Goal: Book appointment/travel/reservation

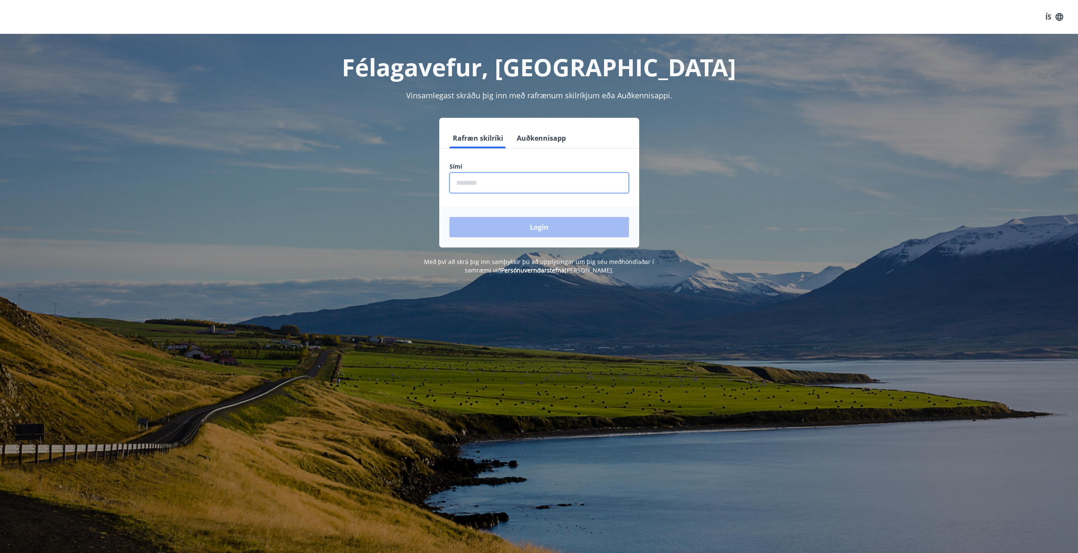
type input "********"
click at [513, 220] on button "Login" at bounding box center [539, 227] width 180 height 20
click at [503, 182] on input "phone" at bounding box center [539, 182] width 180 height 21
type input "********"
click at [511, 219] on button "Login" at bounding box center [539, 227] width 180 height 20
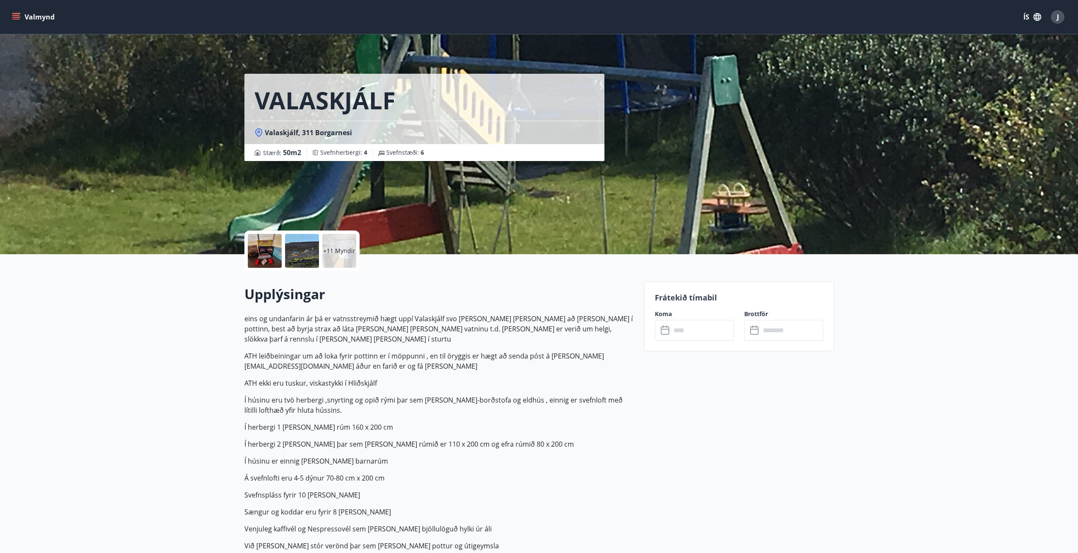
drag, startPoint x: 144, startPoint y: 317, endPoint x: 125, endPoint y: 327, distance: 21.8
click at [320, 104] on h1 "VALASKJÁLF" at bounding box center [325, 100] width 141 height 32
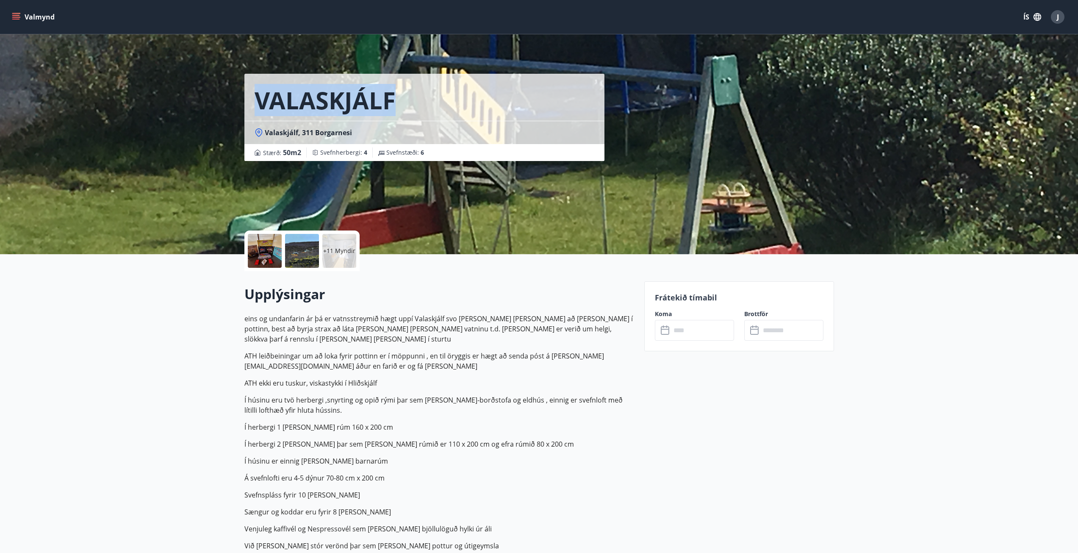
click at [360, 103] on h1 "VALASKJÁLF" at bounding box center [325, 100] width 141 height 32
drag, startPoint x: 402, startPoint y: 102, endPoint x: 191, endPoint y: 91, distance: 211.7
click at [193, 92] on div "VALASKJÁLF Valaskjálf, 311 Borgarnesi Stærð : 50 m2 Svefnherbergi : 4 Svefnstæð…" at bounding box center [539, 127] width 1078 height 254
click at [334, 94] on h1 "VALASKJÁLF" at bounding box center [325, 100] width 141 height 32
drag, startPoint x: 326, startPoint y: 96, endPoint x: 219, endPoint y: 81, distance: 107.3
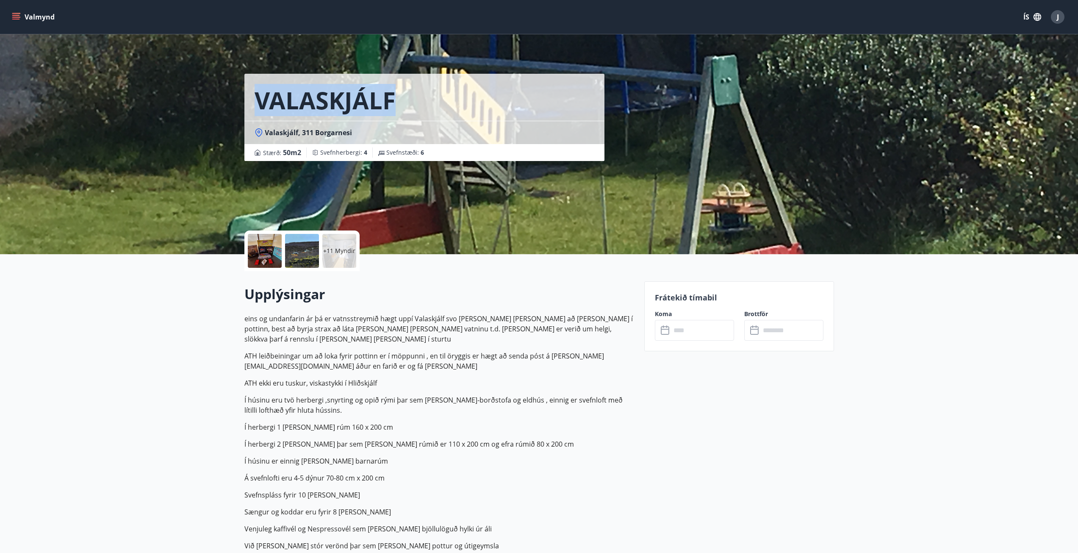
click at [194, 82] on div "VALASKJÁLF Valaskjálf, 311 Borgarnesi Stærð : 50 m2 Svefnherbergi : 4 Svefnstæð…" at bounding box center [539, 127] width 1078 height 254
click at [363, 99] on h1 "VALASKJÁLF" at bounding box center [325, 100] width 141 height 32
click at [682, 327] on input "text" at bounding box center [702, 330] width 63 height 21
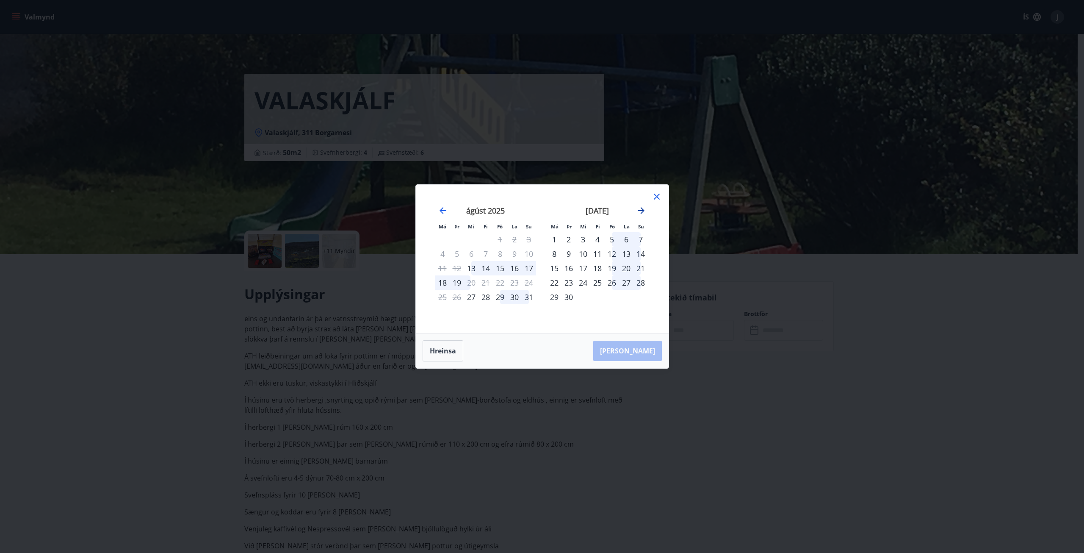
click at [641, 209] on icon "Move forward to switch to the next month." at bounding box center [641, 210] width 10 height 10
click at [442, 210] on icon "Move backward to switch to the previous month." at bounding box center [443, 210] width 7 height 7
click at [657, 195] on icon at bounding box center [657, 196] width 10 height 10
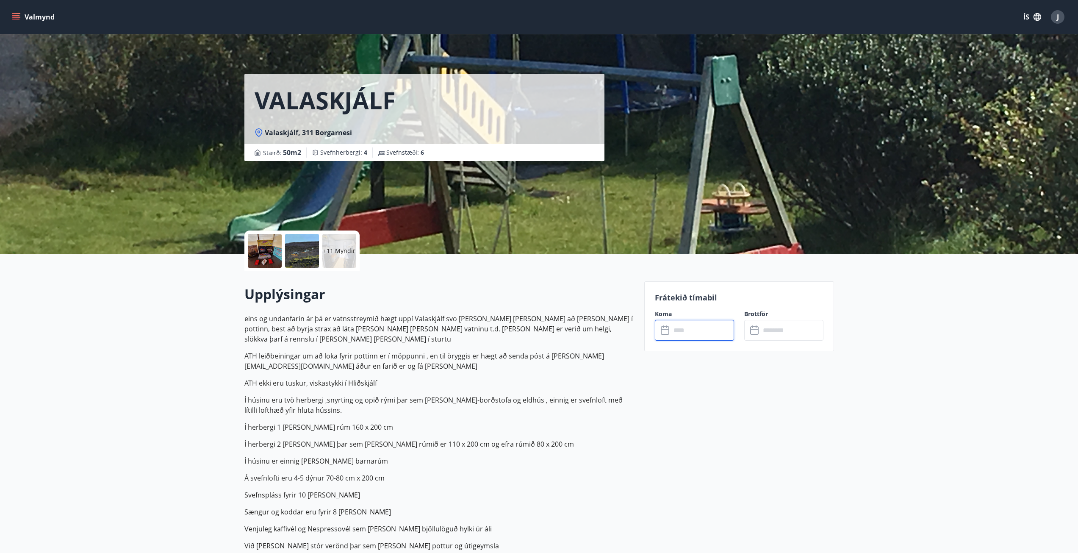
click at [29, 17] on button "Valmynd" at bounding box center [34, 16] width 48 height 15
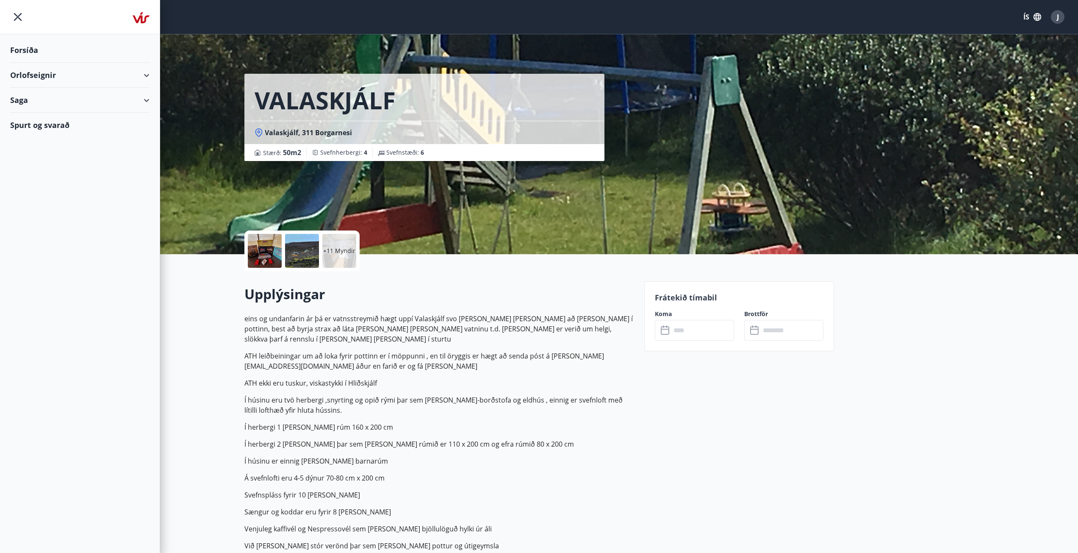
click at [148, 16] on img at bounding box center [141, 17] width 17 height 17
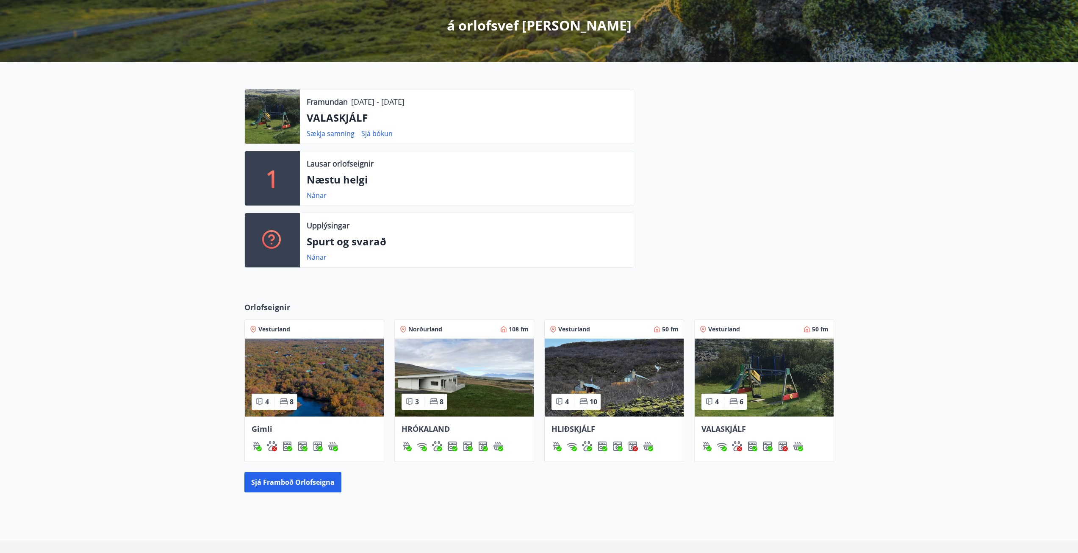
scroll to position [169, 0]
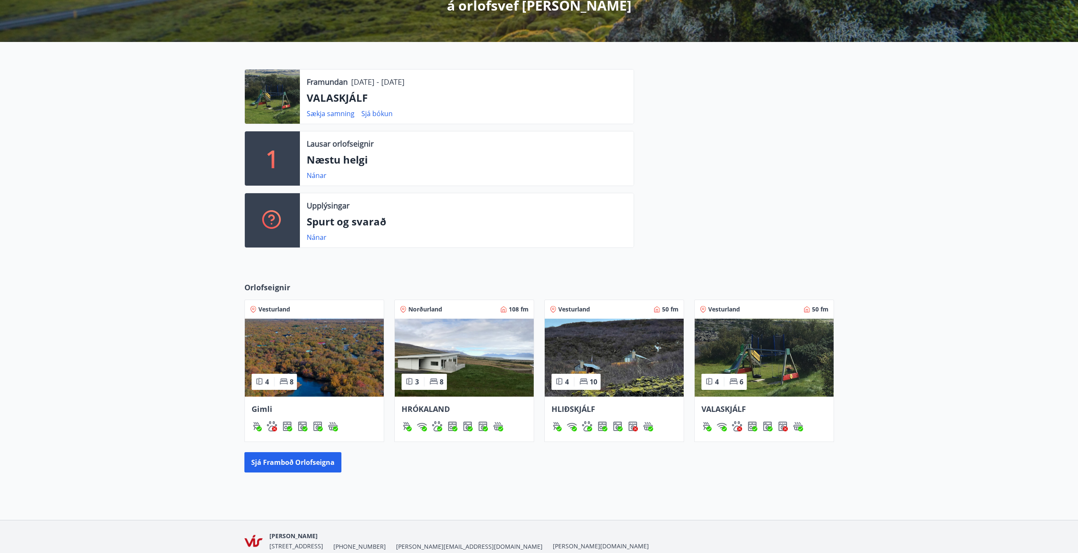
click at [448, 414] on div "HRÓKALAND" at bounding box center [464, 418] width 139 height 45
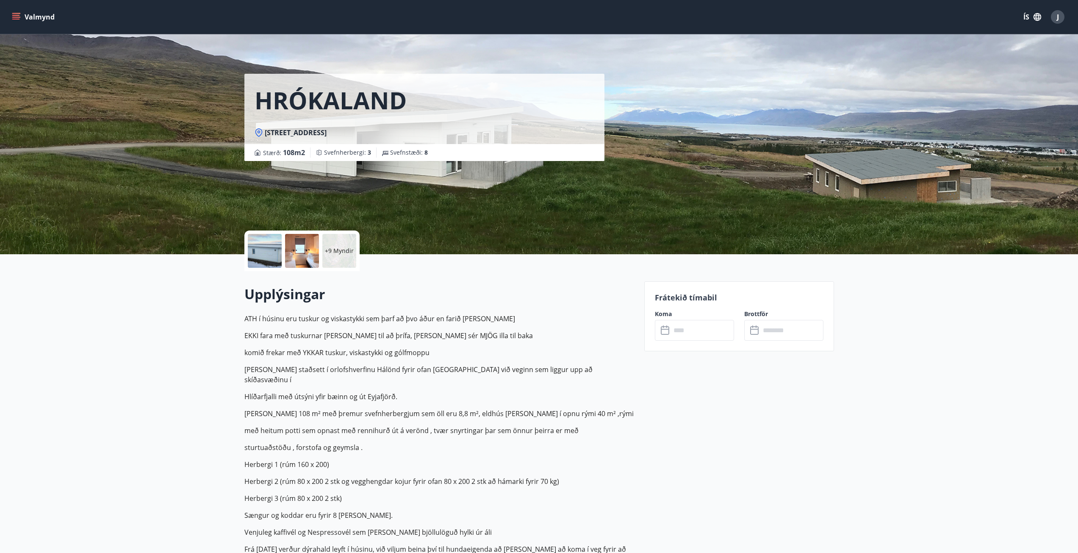
click at [676, 333] on input "text" at bounding box center [702, 330] width 63 height 21
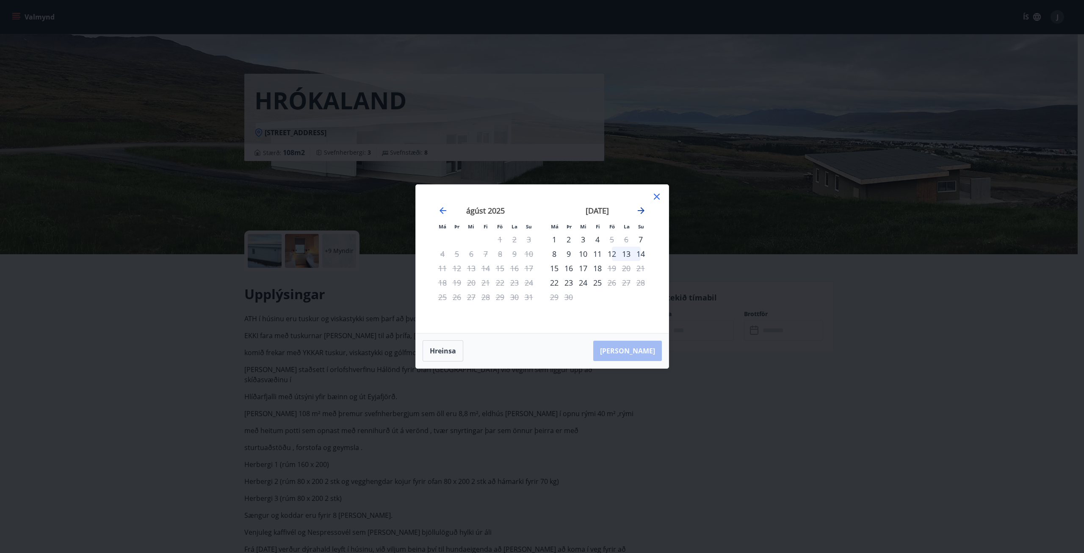
click at [643, 209] on icon "Move forward to switch to the next month." at bounding box center [641, 210] width 7 height 7
click at [637, 208] on icon "Move forward to switch to the next month." at bounding box center [641, 210] width 10 height 10
click at [438, 205] on div "október 2025" at bounding box center [485, 213] width 101 height 37
click at [438, 209] on icon "Move backward to switch to the previous month." at bounding box center [443, 210] width 10 height 10
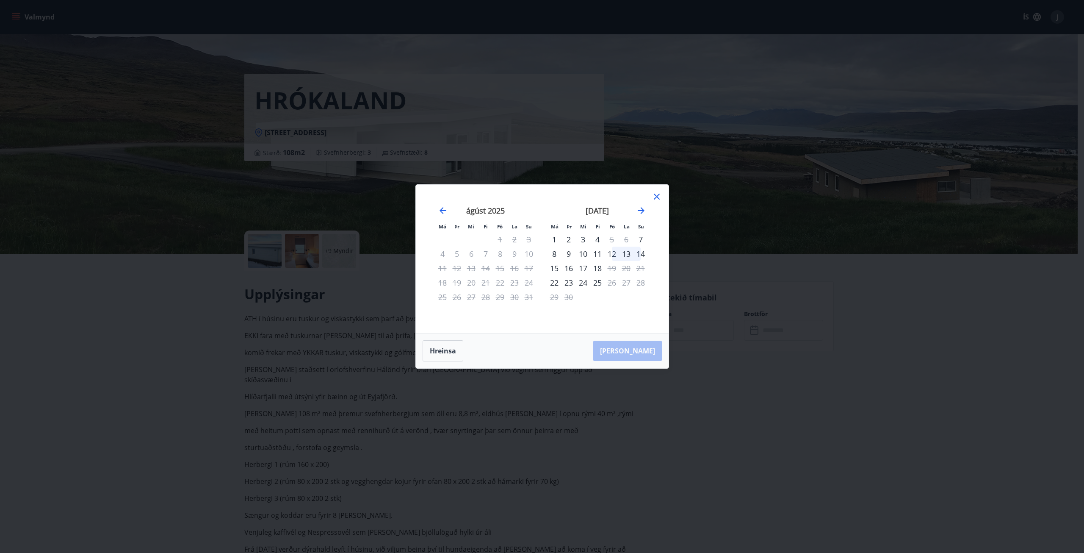
click at [598, 250] on div "11" at bounding box center [597, 254] width 14 height 14
click at [555, 268] on div "15" at bounding box center [554, 268] width 14 height 14
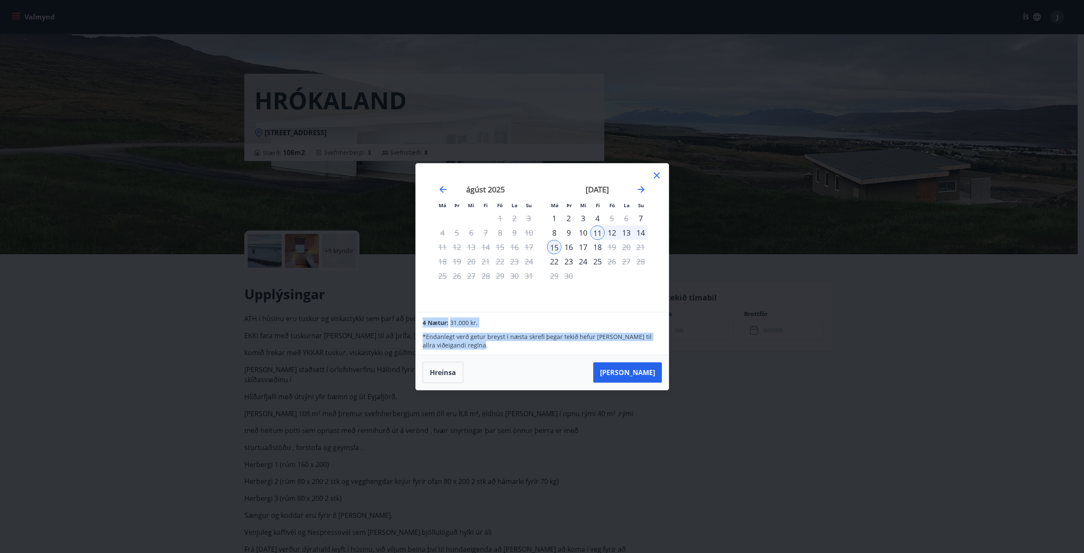
drag, startPoint x: 489, startPoint y: 347, endPoint x: 406, endPoint y: 314, distance: 89.2
click at [406, 314] on div "Má Þr Mi Fi Fö La Su Má Þr Mi Fi Fö La Su júlí 2025 1 2 3 4 5 6 7 8 9 10 11 12 …" at bounding box center [542, 276] width 1084 height 553
click at [489, 330] on div "* Endanlegt verð getur breyst í næsta skrefi þegar tekið hefur verið tillit til…" at bounding box center [542, 338] width 239 height 22
click at [452, 373] on button "Hreinsa" at bounding box center [443, 372] width 41 height 21
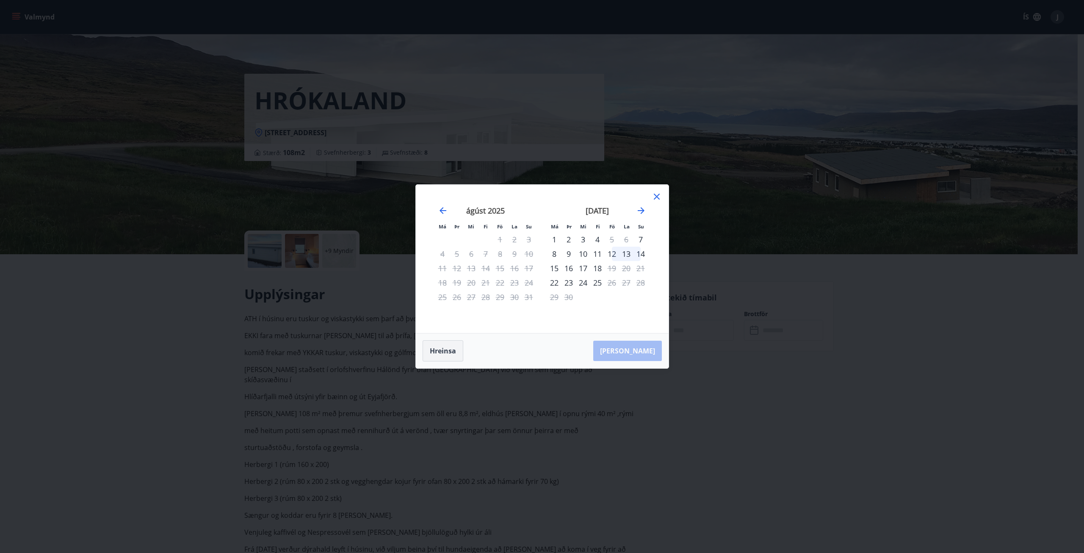
click at [445, 349] on button "Hreinsa" at bounding box center [443, 350] width 41 height 21
click at [657, 197] on icon at bounding box center [656, 196] width 1 height 1
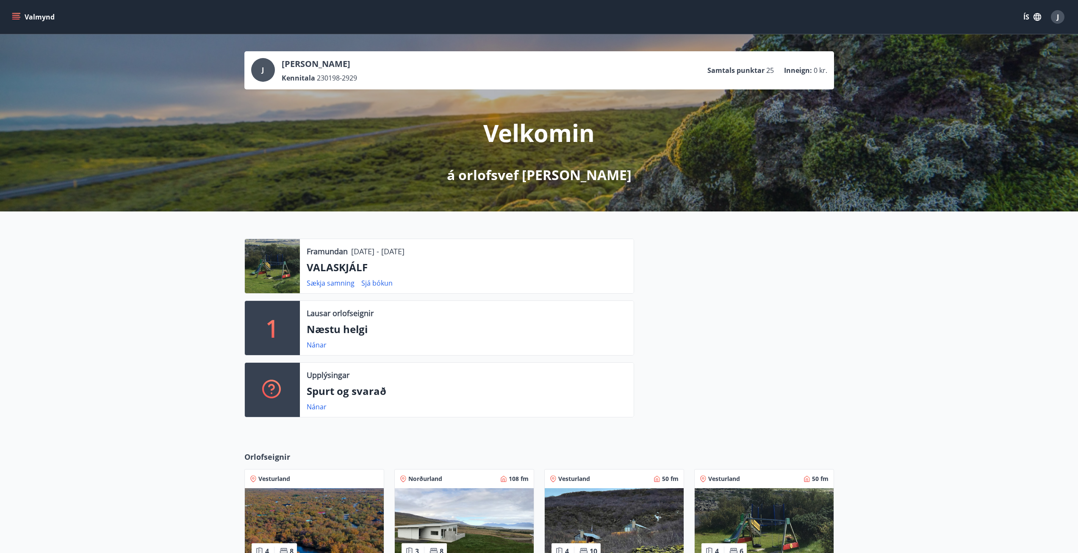
click at [345, 269] on p "VALASKJÁLF" at bounding box center [467, 267] width 320 height 14
click at [275, 276] on div at bounding box center [272, 266] width 55 height 54
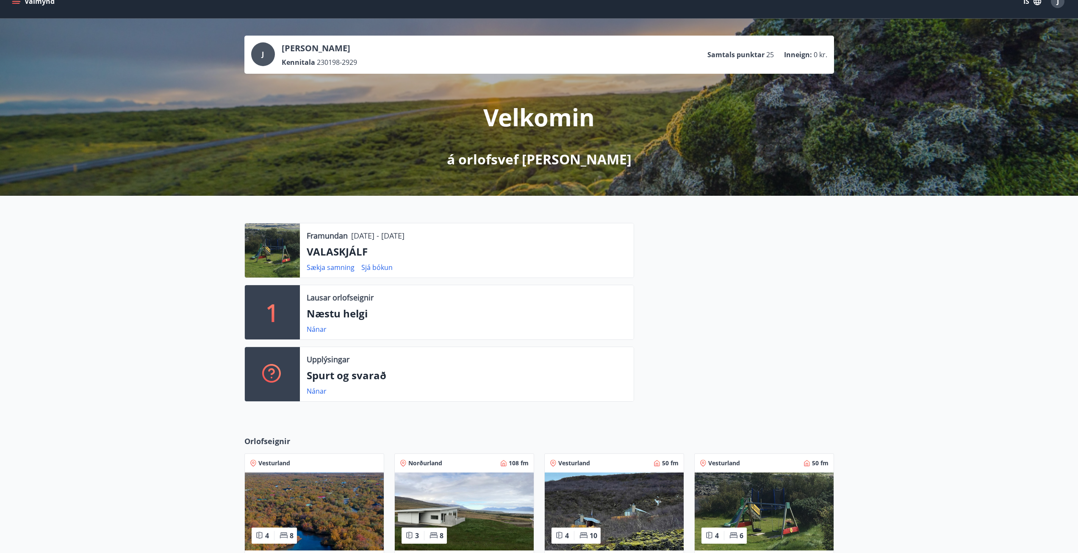
scroll to position [208, 0]
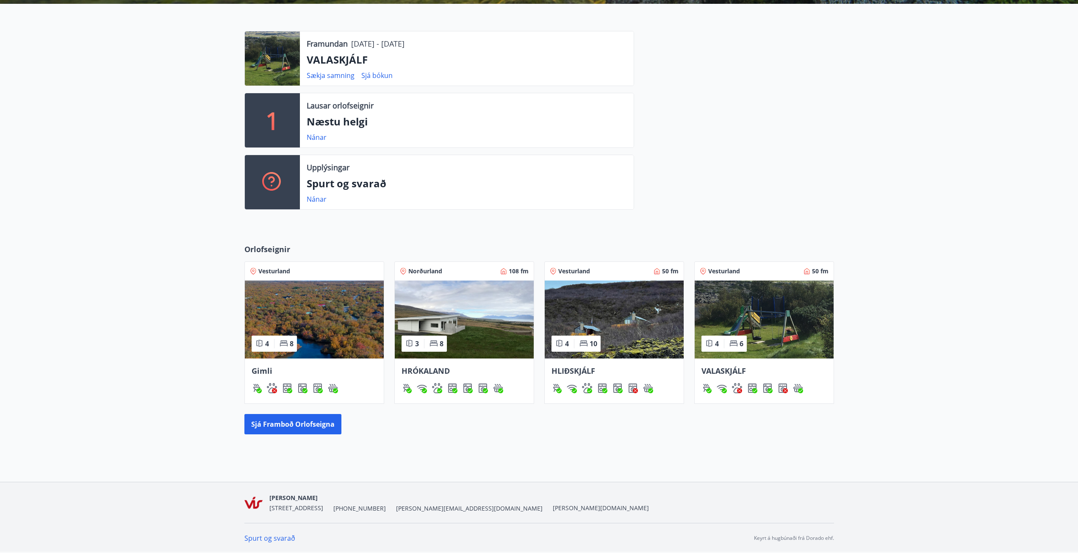
click at [801, 327] on img at bounding box center [764, 319] width 139 height 78
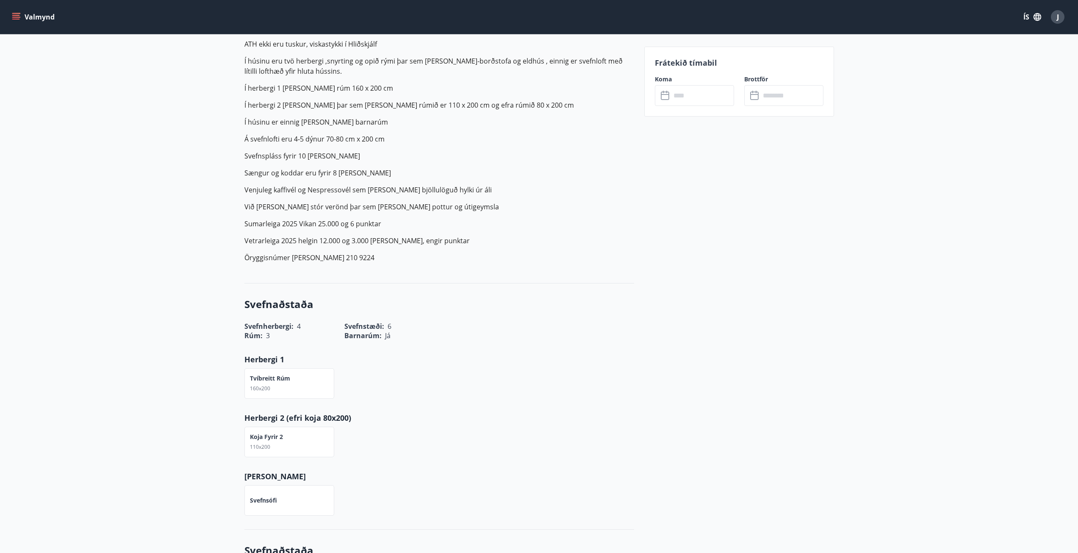
scroll to position [212, 0]
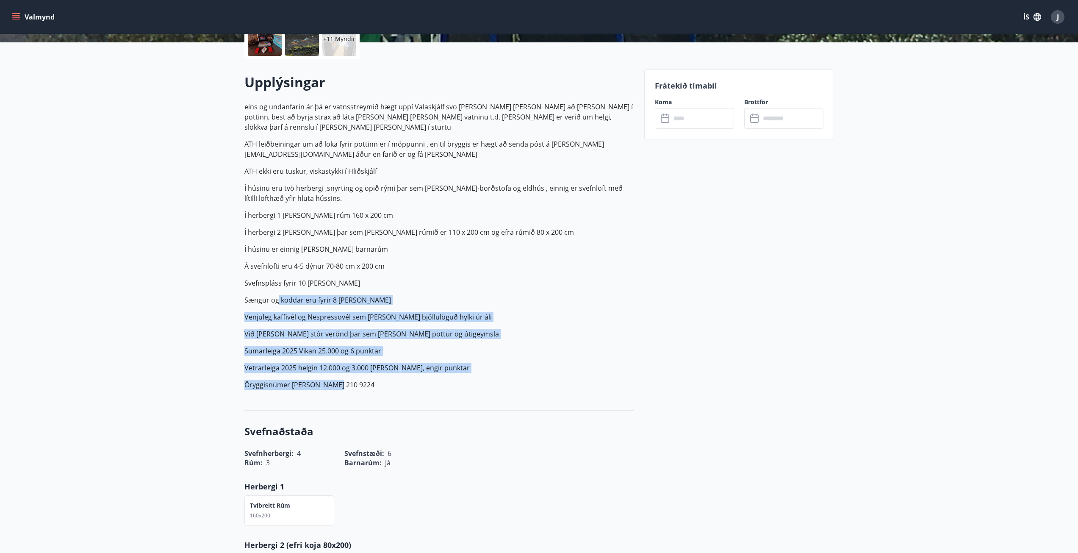
drag, startPoint x: 369, startPoint y: 375, endPoint x: 278, endPoint y: 294, distance: 121.8
click at [278, 294] on p "eins og undanfarin ár þá er vatnsstreymið hægt uppí Valaskjálf svo það tekur la…" at bounding box center [439, 246] width 390 height 288
drag, startPoint x: 361, startPoint y: 375, endPoint x: 262, endPoint y: 259, distance: 152.6
click at [262, 259] on p "eins og undanfarin ár þá er vatnsstreymið hægt uppí Valaskjálf svo það tekur la…" at bounding box center [439, 246] width 390 height 288
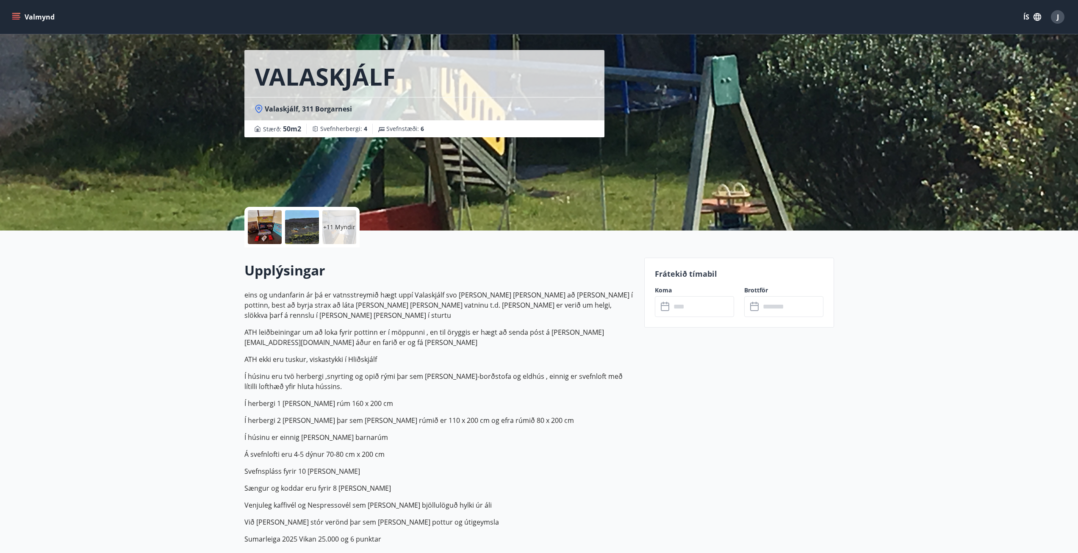
scroll to position [0, 0]
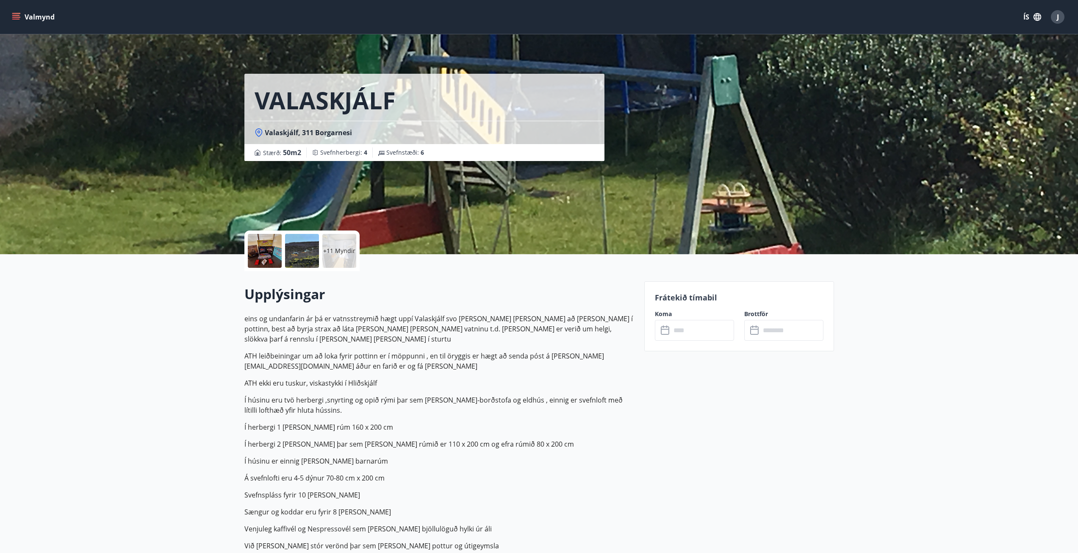
click at [50, 17] on button "Valmynd" at bounding box center [34, 16] width 48 height 15
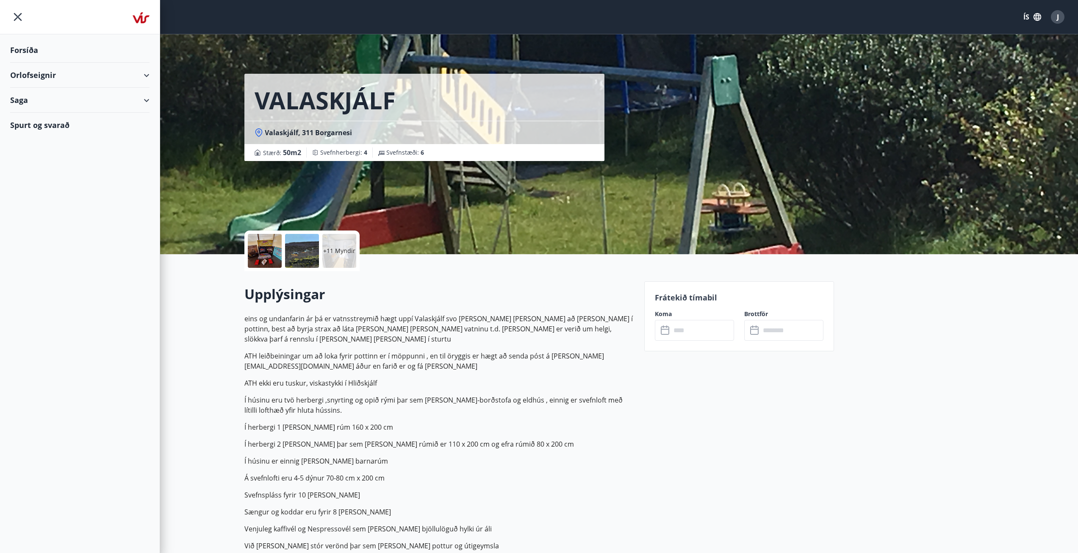
click at [23, 51] on div "Forsíða" at bounding box center [79, 50] width 139 height 25
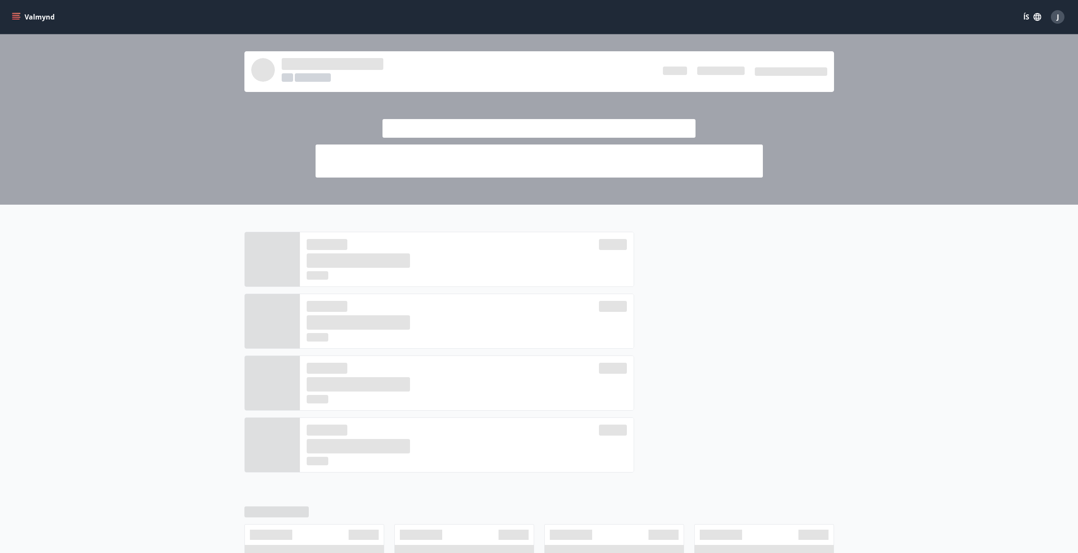
click at [102, 292] on div at bounding box center [539, 349] width 1078 height 288
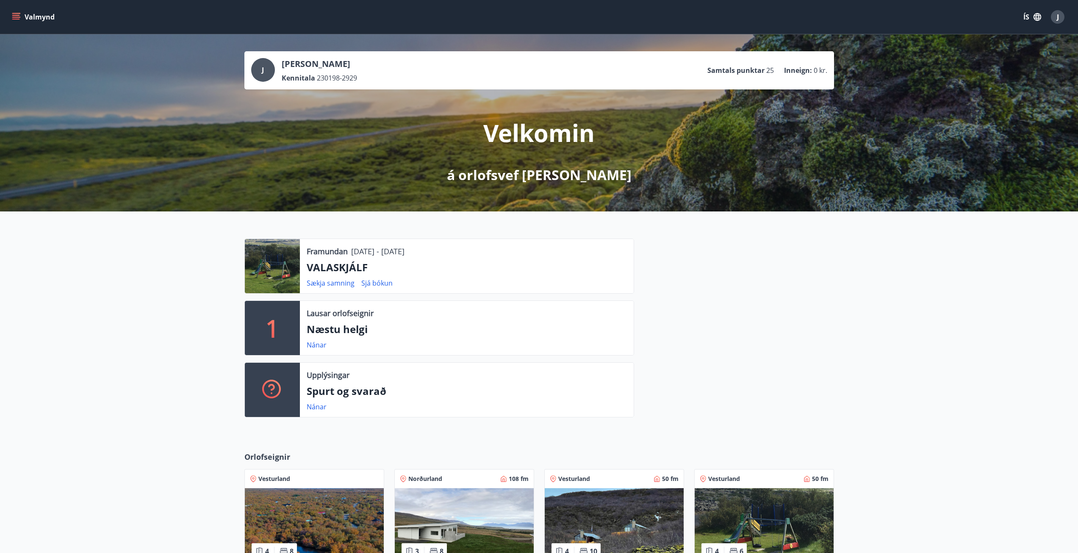
click at [131, 260] on div "Framundan 20.08.2025 - 27.08.2025 VALASKJÁLF Sækja samning Sjá bókun 1 Lausar o…" at bounding box center [539, 324] width 1078 height 226
